Goal: Task Accomplishment & Management: Manage account settings

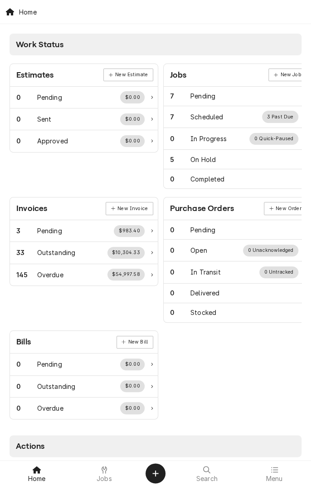
click at [106, 477] on span "Jobs" at bounding box center [104, 478] width 15 height 7
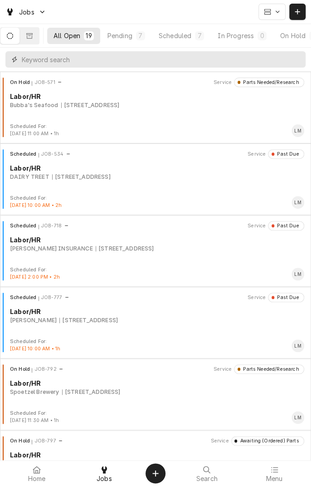
click at [192, 56] on input "Dynamic Content Wrapper" at bounding box center [162, 59] width 280 height 16
click at [195, 42] on button "Scheduled 7" at bounding box center [181, 36] width 58 height 16
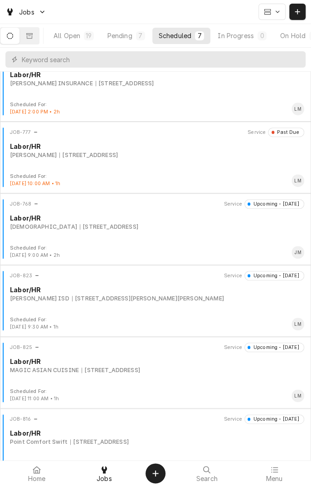
scroll to position [113, 0]
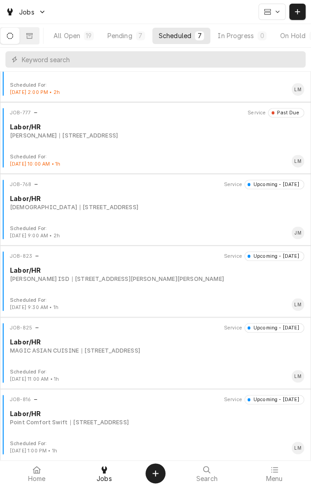
click at [140, 351] on div "101 N COMMERCE ST, PORTLAVACA, TX 77979" at bounding box center [111, 351] width 59 height 8
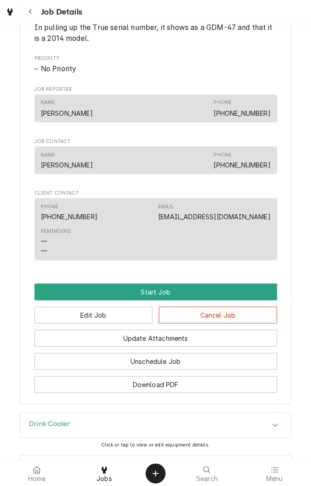
scroll to position [460, 0]
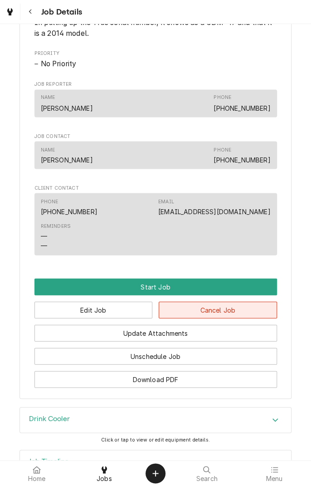
click at [227, 318] on button "Cancel Job" at bounding box center [218, 309] width 118 height 17
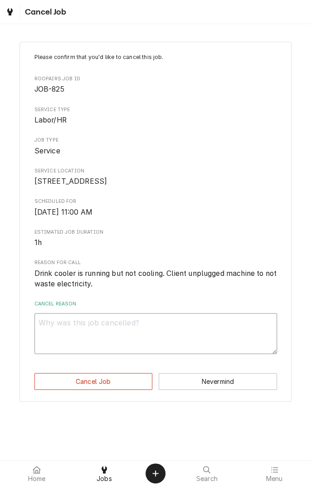
click at [175, 335] on textarea "Cancel Reason" at bounding box center [155, 333] width 243 height 41
type textarea "x"
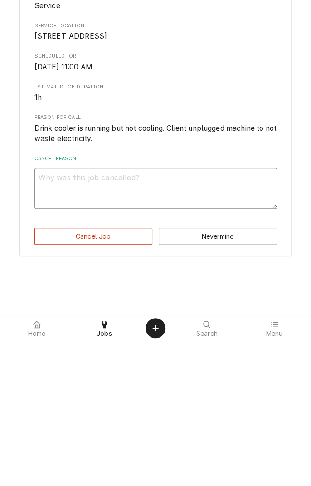
type textarea "C"
type textarea "x"
type textarea "Cl"
type textarea "x"
type textarea "Cli"
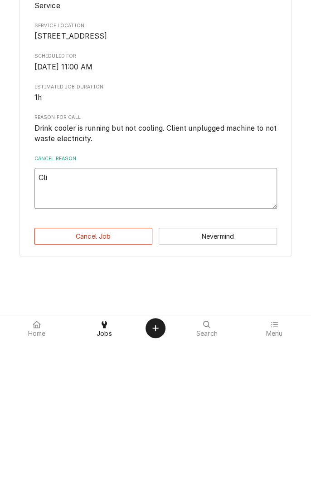
type textarea "x"
type textarea "Clie"
type textarea "x"
type textarea "Clien"
type textarea "x"
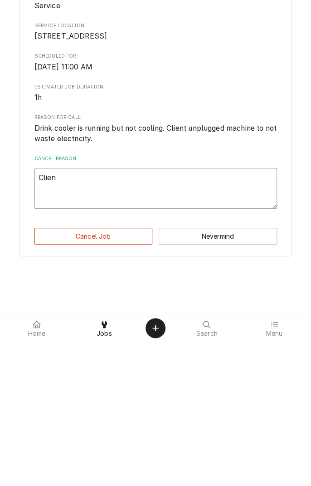
type textarea "Client"
type textarea "x"
type textarea "Client"
type textarea "x"
type textarea "Client c"
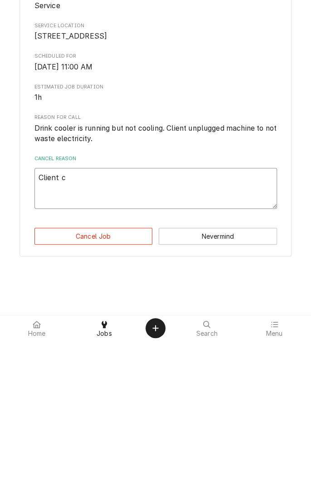
type textarea "x"
type textarea "Client ca"
type textarea "x"
type textarea "Client can"
type textarea "x"
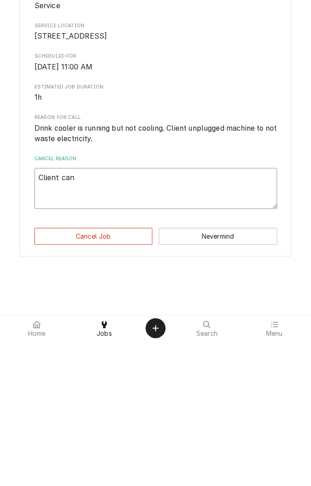
type textarea "Client canc"
type textarea "x"
type textarea "Client cance"
type textarea "x"
type textarea "Client cancel"
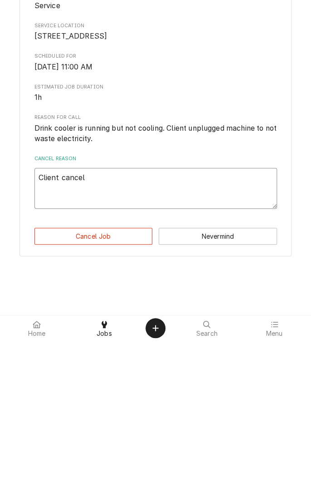
type textarea "x"
type textarea "Client cancell"
type textarea "x"
type textarea "Client cancelle"
type textarea "x"
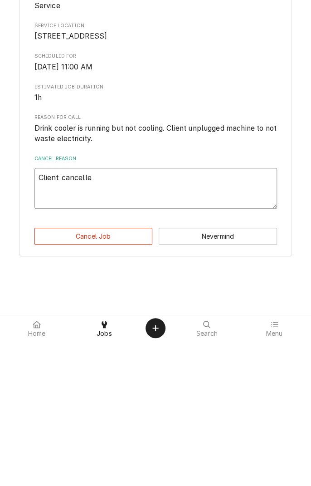
type textarea "Client cancelled"
type textarea "x"
type textarea "Client cancelled"
click at [113, 390] on button "Cancel Job" at bounding box center [93, 381] width 118 height 17
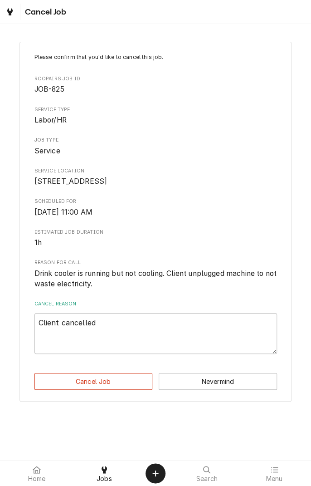
type textarea "x"
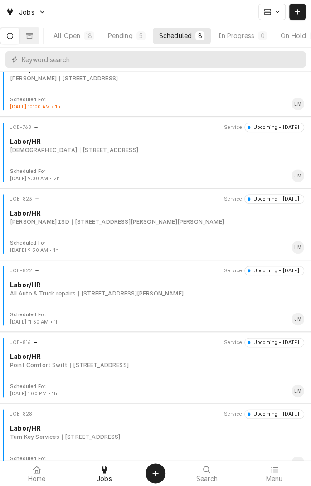
scroll to position [176, 0]
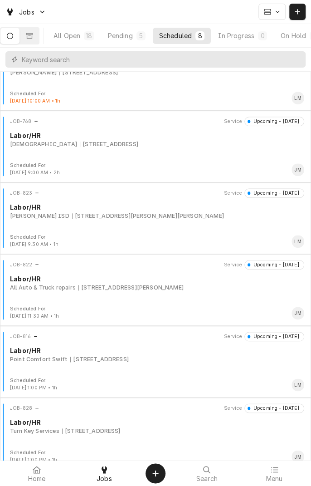
click at [134, 368] on div "JOB-816 Service Upcoming - Tomorrow Labor/HR Point Comfort Swift 1109 TX-35, Po…" at bounding box center [156, 354] width 304 height 45
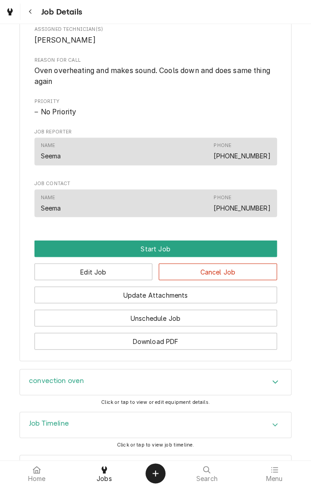
scroll to position [379, 0]
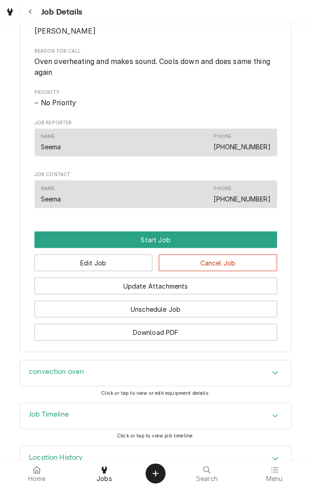
click at [32, 16] on button "Navigate back" at bounding box center [30, 12] width 16 height 16
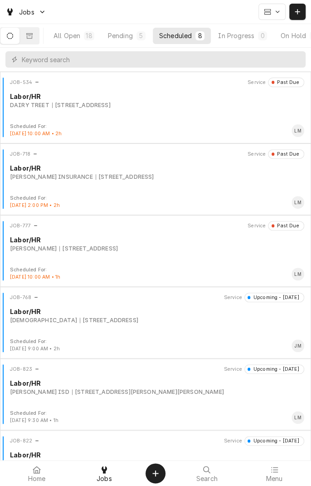
click at [80, 39] on div "All Open" at bounding box center [67, 36] width 27 height 10
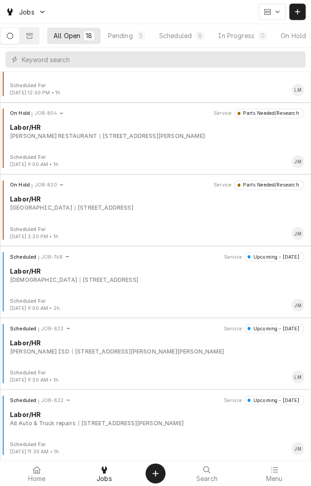
scroll to position [400, 0]
click at [136, 423] on div "[STREET_ADDRESS][PERSON_NAME]" at bounding box center [131, 422] width 105 height 8
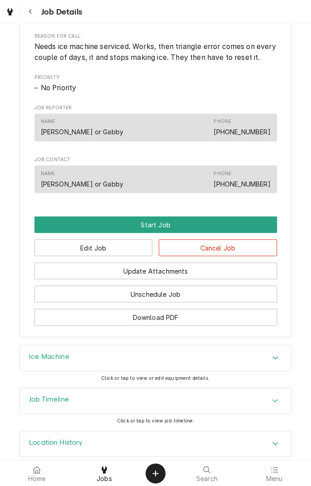
scroll to position [428, 0]
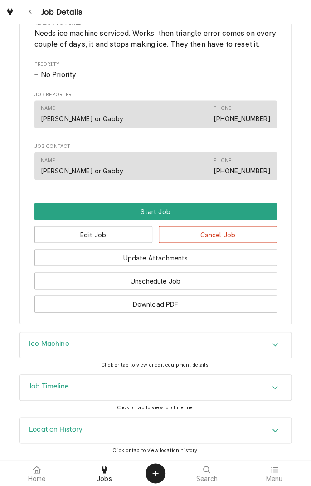
click at [270, 349] on div "Accordion Header" at bounding box center [276, 344] width 14 height 11
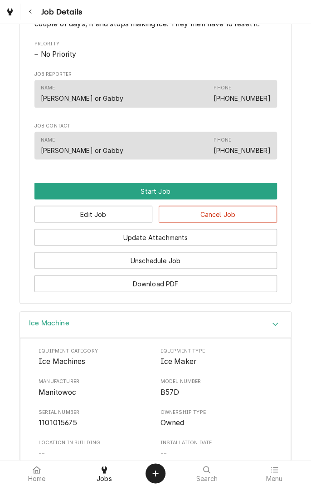
click at [31, 17] on button "Navigate back" at bounding box center [30, 12] width 16 height 16
